Goal: Task Accomplishment & Management: Manage account settings

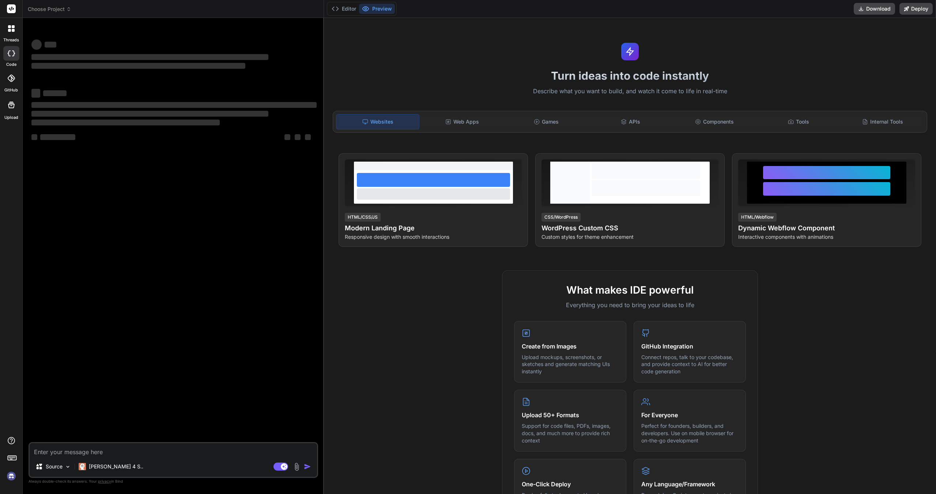
type textarea "x"
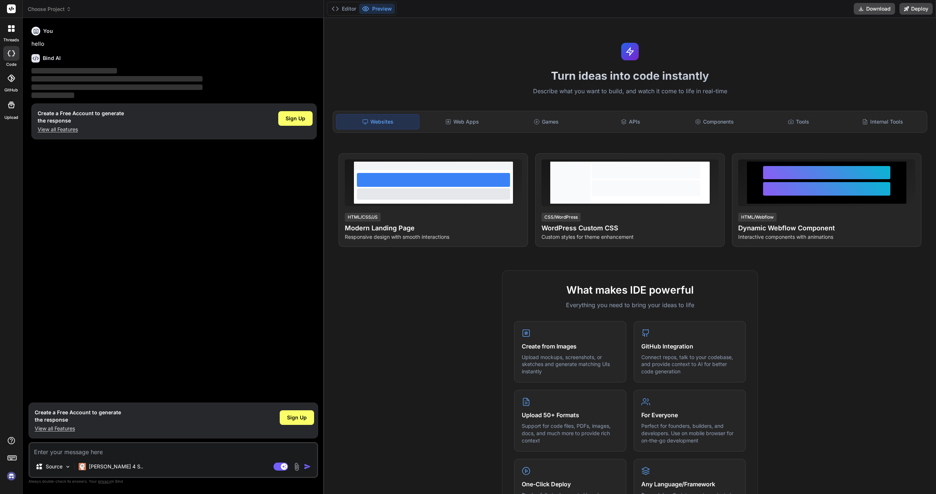
click at [15, 478] on img at bounding box center [11, 476] width 12 height 12
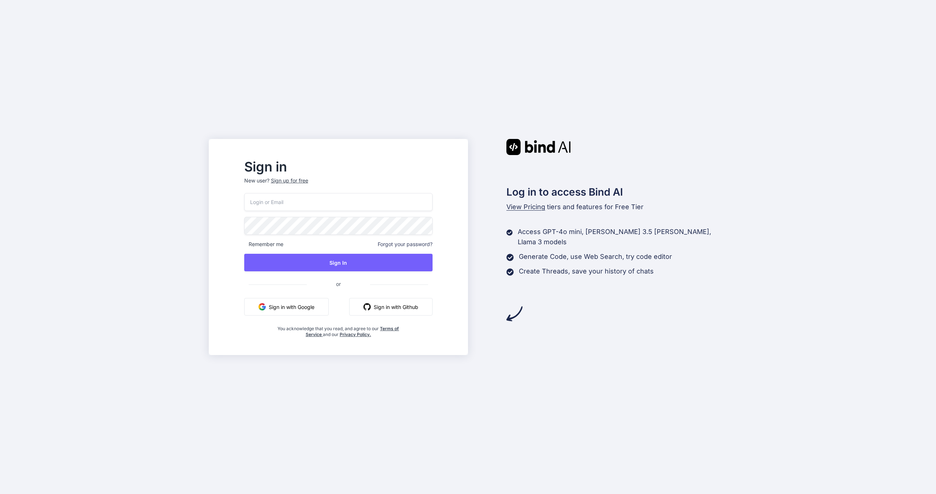
click at [351, 204] on input "email" at bounding box center [338, 202] width 188 height 18
click at [329, 302] on button "Sign in with Google" at bounding box center [286, 307] width 84 height 18
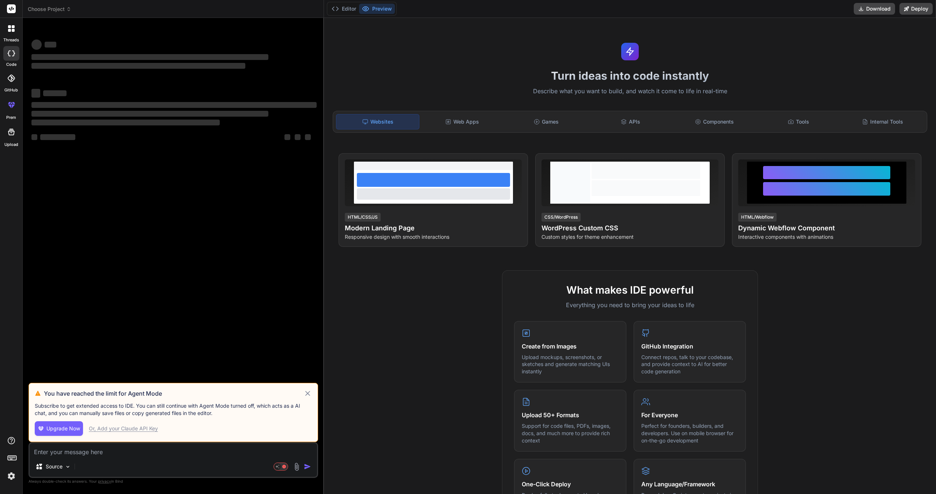
click at [13, 475] on img at bounding box center [11, 476] width 12 height 12
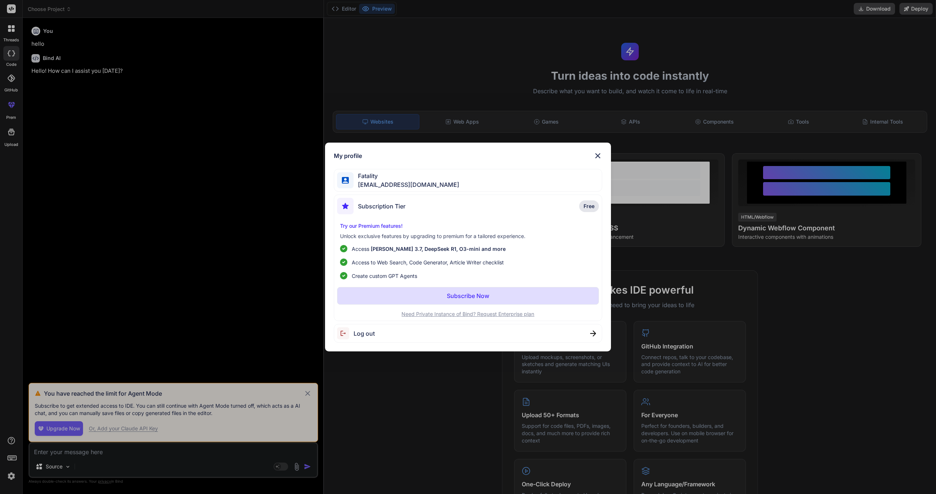
click at [381, 226] on p "Try our Premium features!" at bounding box center [468, 225] width 256 height 7
click at [225, 227] on div "My profile Fatality [EMAIL_ADDRESS][DOMAIN_NAME] Subscription Tier Free Try our…" at bounding box center [468, 247] width 936 height 494
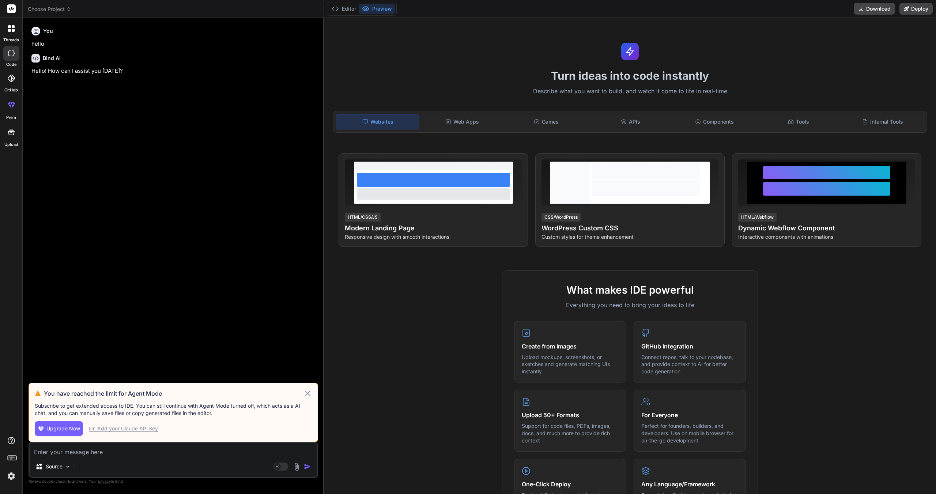
click at [151, 428] on div "Or, Add your Claude API Key" at bounding box center [123, 428] width 69 height 7
type textarea "x"
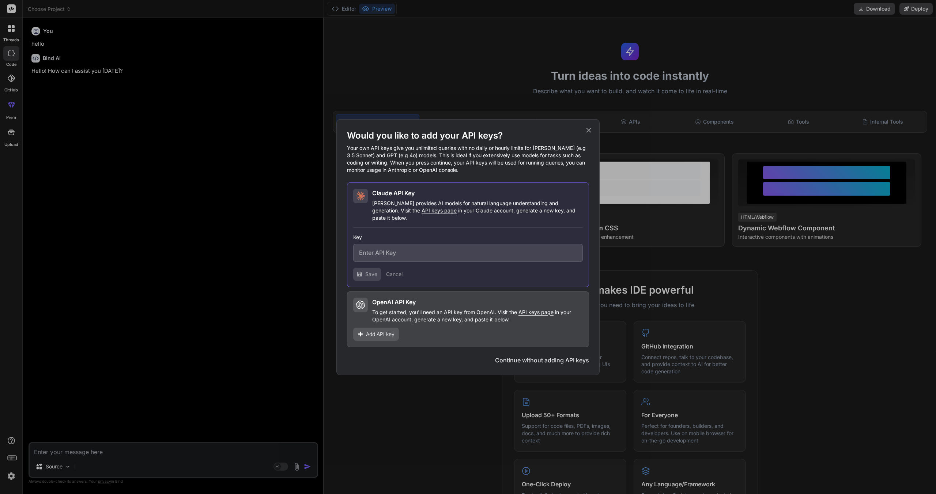
click at [425, 244] on input "text" at bounding box center [468, 253] width 230 height 18
click at [441, 101] on div "Would you like to add your API keys? Your own API keys give you unlimited queri…" at bounding box center [468, 247] width 936 height 494
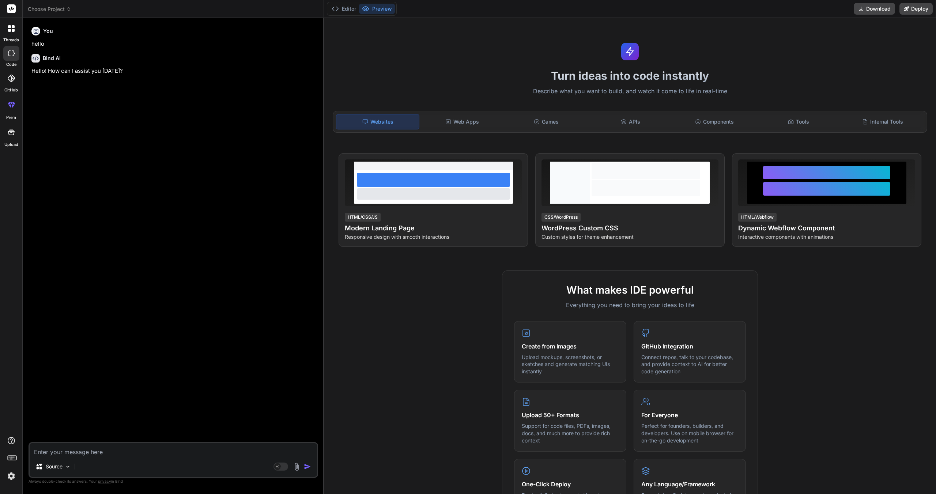
click at [11, 476] on img at bounding box center [11, 476] width 12 height 12
